Goal: Task Accomplishment & Management: Use online tool/utility

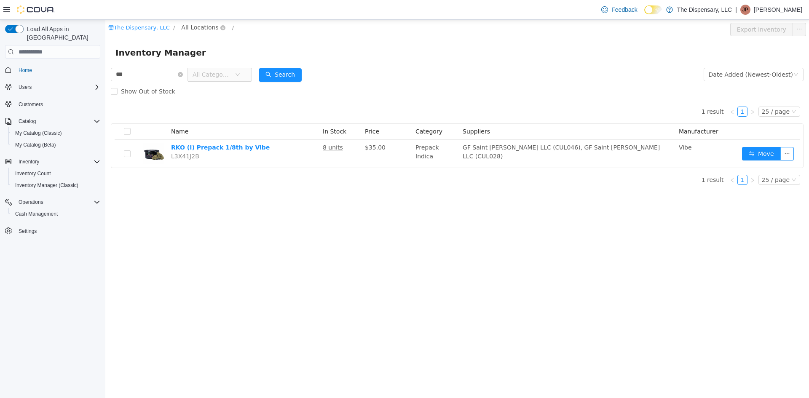
click at [199, 28] on span "All Locations" at bounding box center [199, 27] width 37 height 9
click at [209, 65] on li "All Locations [GEOGRAPHIC_DATA] Dispensary Happy Hippie Wellness" at bounding box center [218, 73] width 89 height 41
click at [209, 73] on span "Cassville Dispensary" at bounding box center [223, 73] width 61 height 7
click at [265, 31] on div "All Rooms" at bounding box center [279, 29] width 29 height 13
click at [260, 68] on li "Back Room" at bounding box center [271, 73] width 51 height 13
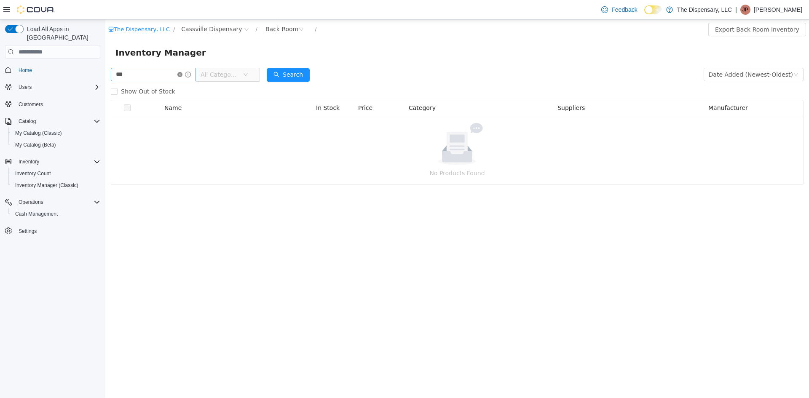
click at [182, 75] on icon "icon: close-circle" at bounding box center [179, 74] width 5 height 5
click at [165, 73] on input "text" at bounding box center [149, 74] width 77 height 13
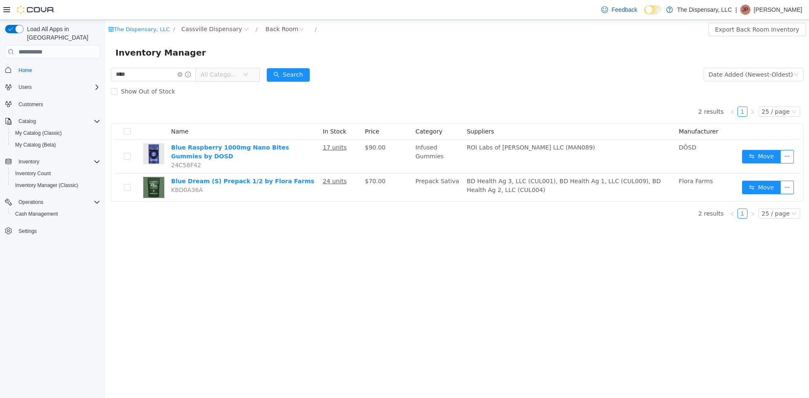
click at [236, 75] on span "All Categories" at bounding box center [220, 74] width 38 height 8
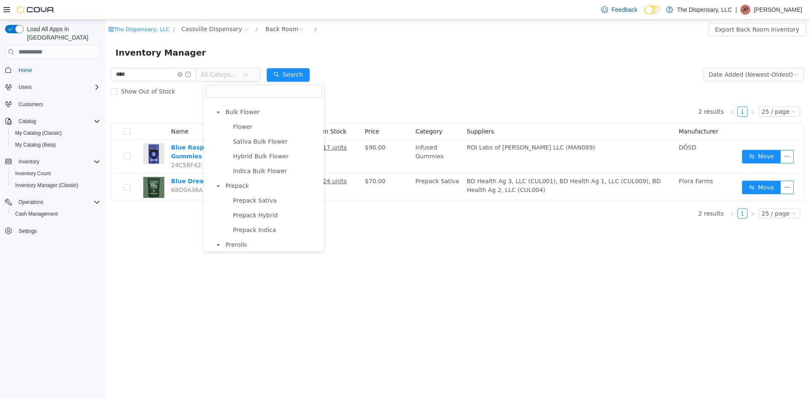
scroll to position [195, 0]
click at [232, 207] on span "Prerolls" at bounding box center [235, 206] width 21 height 7
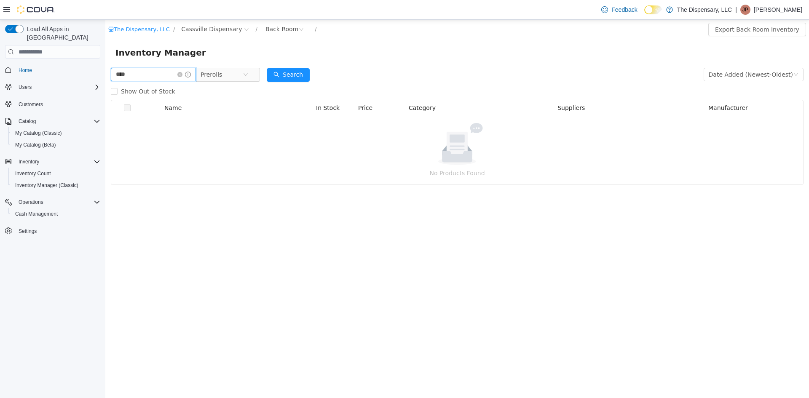
click at [167, 78] on input "****" at bounding box center [153, 74] width 85 height 13
type input "**********"
click at [287, 71] on button "Search" at bounding box center [288, 74] width 43 height 13
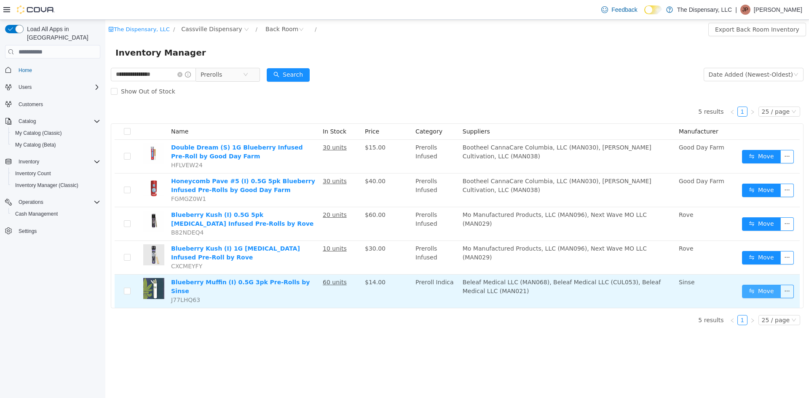
click at [744, 286] on button "Move" at bounding box center [761, 291] width 39 height 13
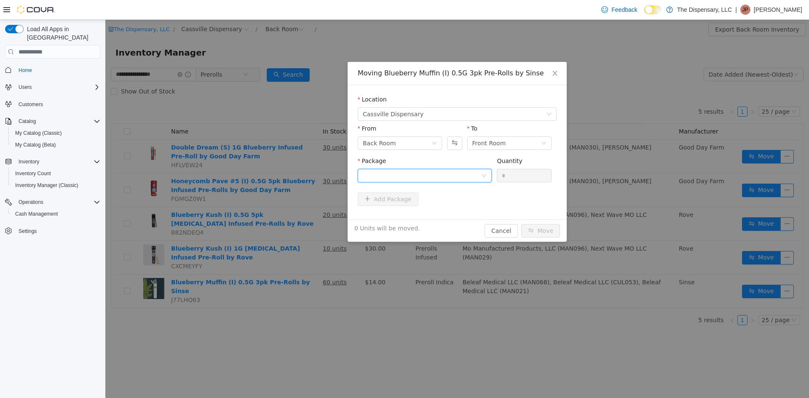
click at [488, 175] on div at bounding box center [425, 175] width 134 height 13
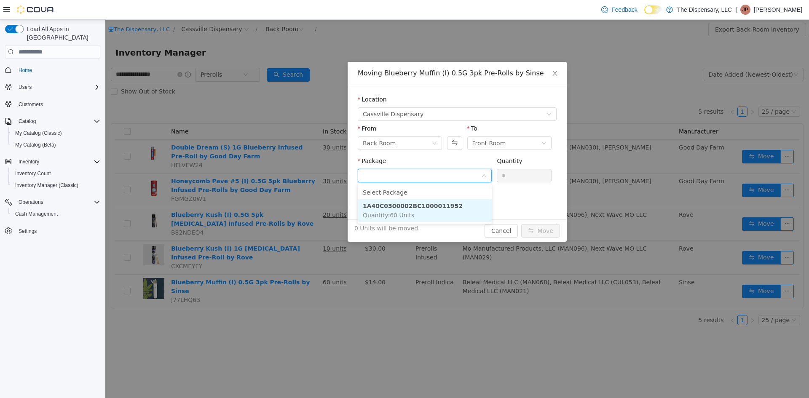
click at [473, 205] on li "1A40C0300002BC1000011952 Quantity : 60 Units" at bounding box center [425, 210] width 134 height 23
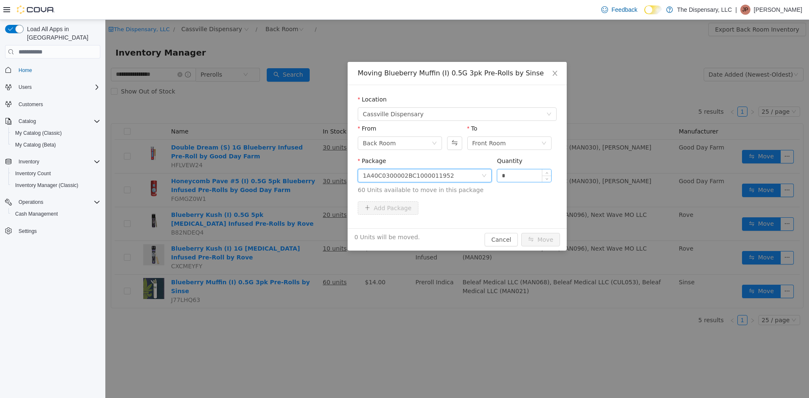
click at [501, 178] on input "*" at bounding box center [524, 175] width 54 height 13
type input "**"
click at [541, 240] on button "Move" at bounding box center [540, 239] width 39 height 13
